Goal: Register for event/course

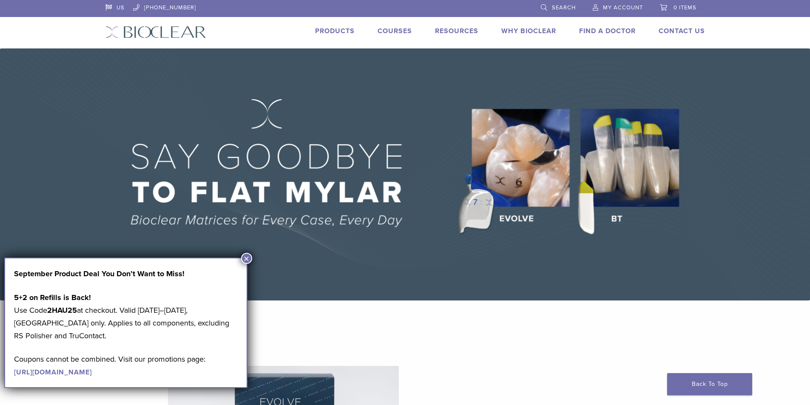
click at [387, 32] on link "Courses" at bounding box center [395, 31] width 34 height 9
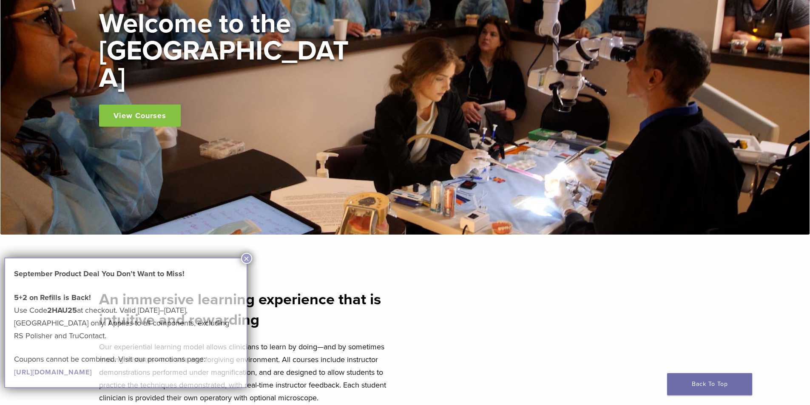
scroll to position [128, 0]
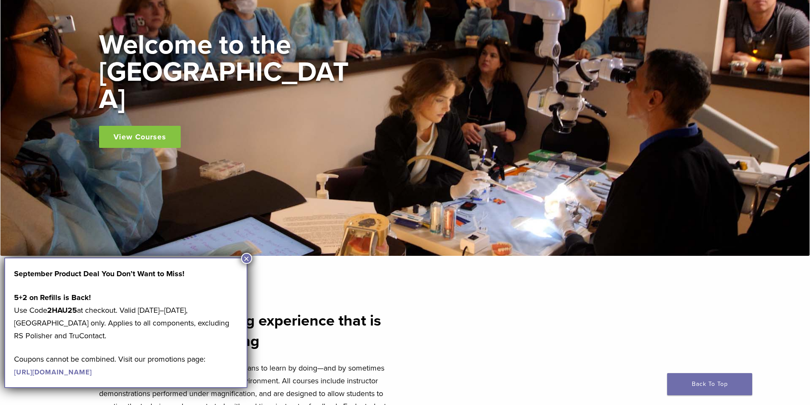
click at [242, 259] on button "×" at bounding box center [246, 258] width 11 height 11
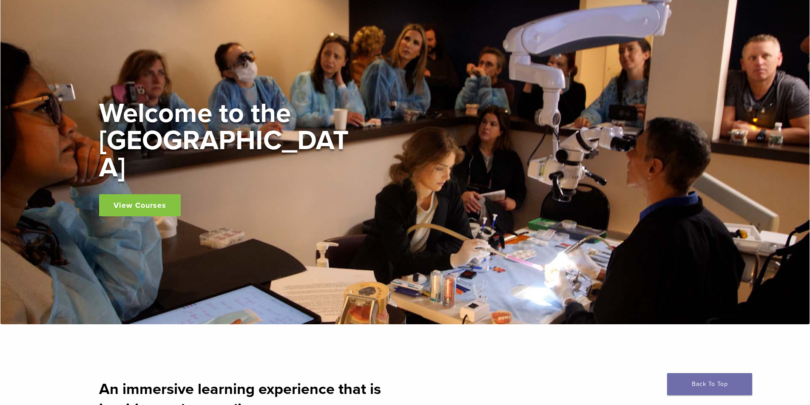
scroll to position [43, 0]
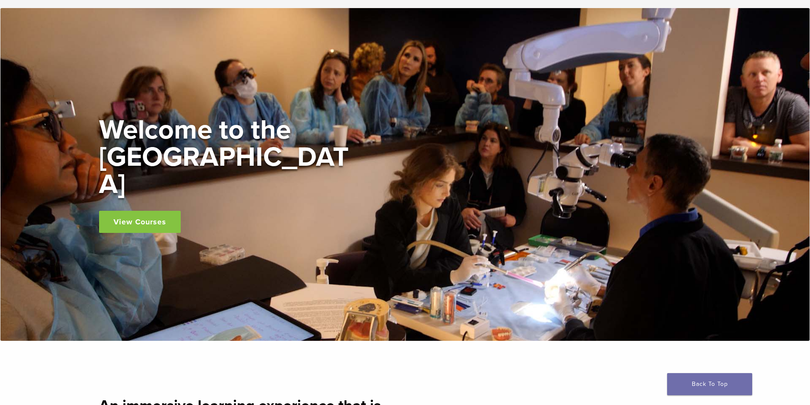
click at [171, 211] on link "View Courses" at bounding box center [140, 222] width 82 height 22
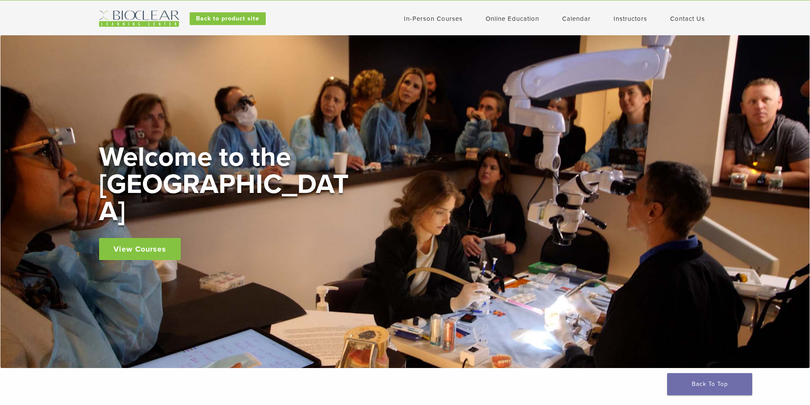
scroll to position [0, 0]
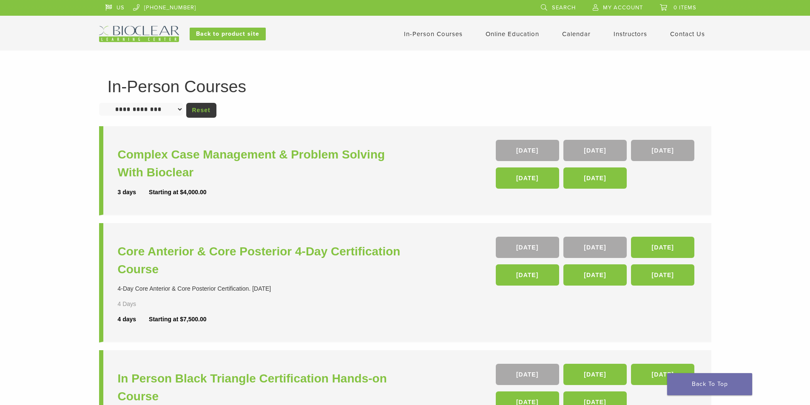
click at [439, 41] on div "In-Person Courses Online Education Interactive Self Guided Calendar Instructors…" at bounding box center [488, 34] width 459 height 16
click at [439, 35] on link "In-Person Courses" at bounding box center [433, 34] width 59 height 8
